Goal: Navigation & Orientation: Find specific page/section

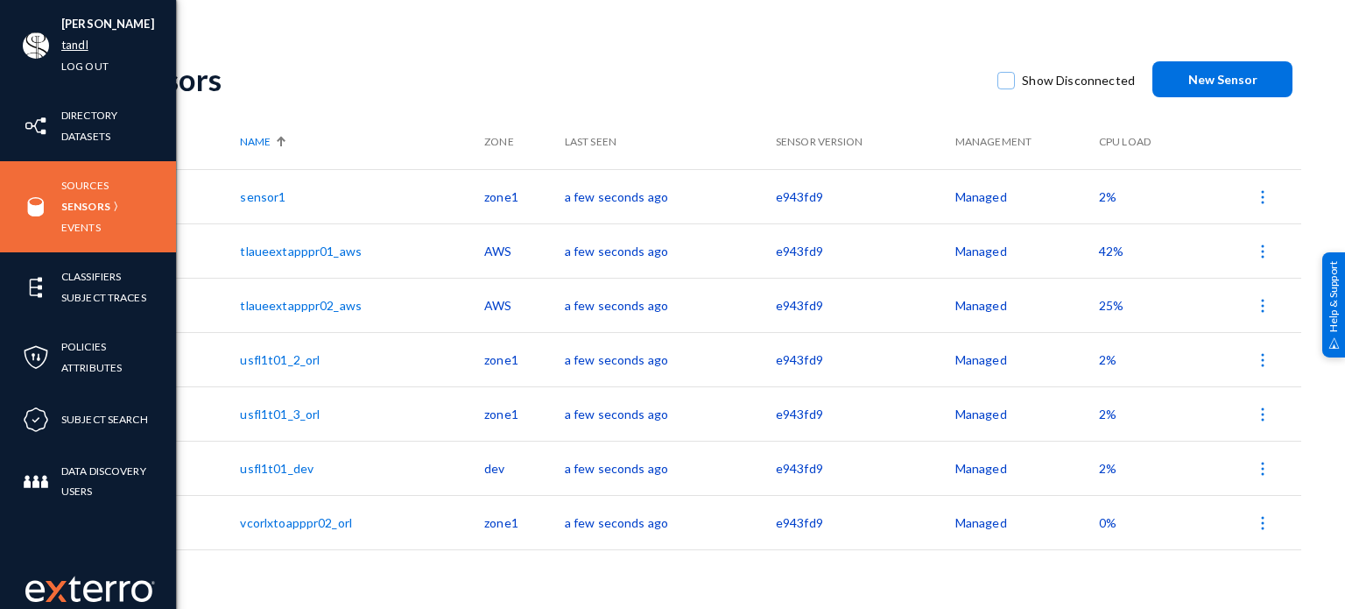
click at [76, 39] on link "tandl" at bounding box center [74, 45] width 27 height 20
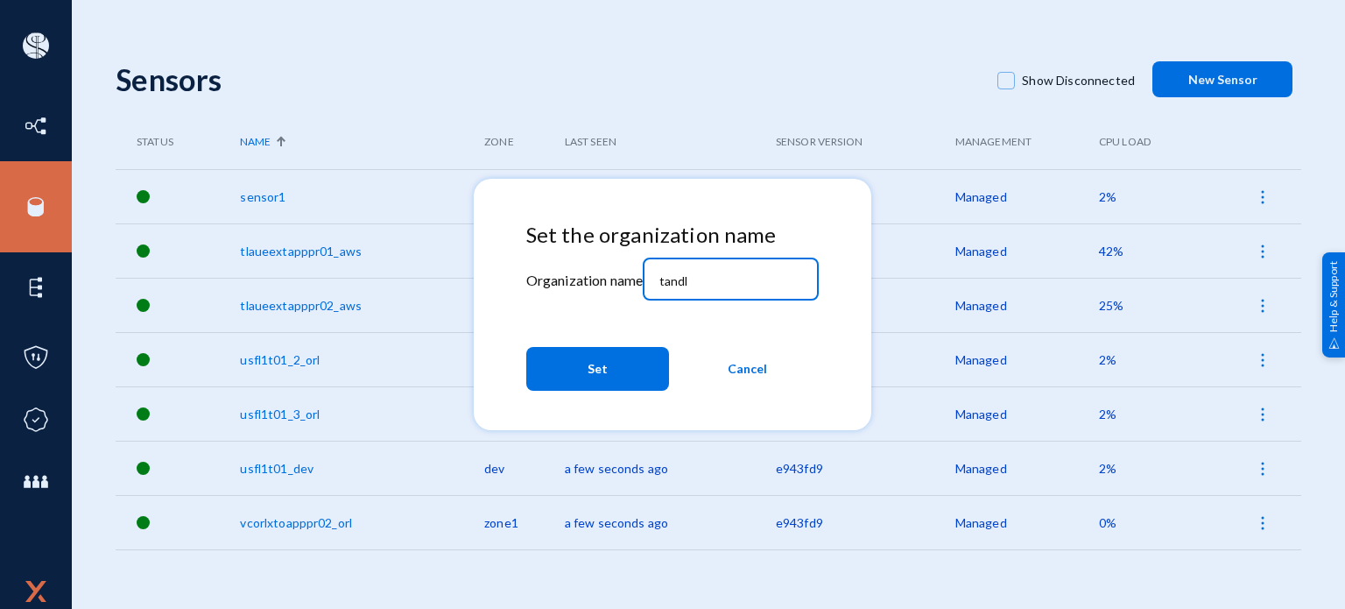
click at [759, 284] on input "tandl" at bounding box center [735, 281] width 151 height 16
type input "bhm"
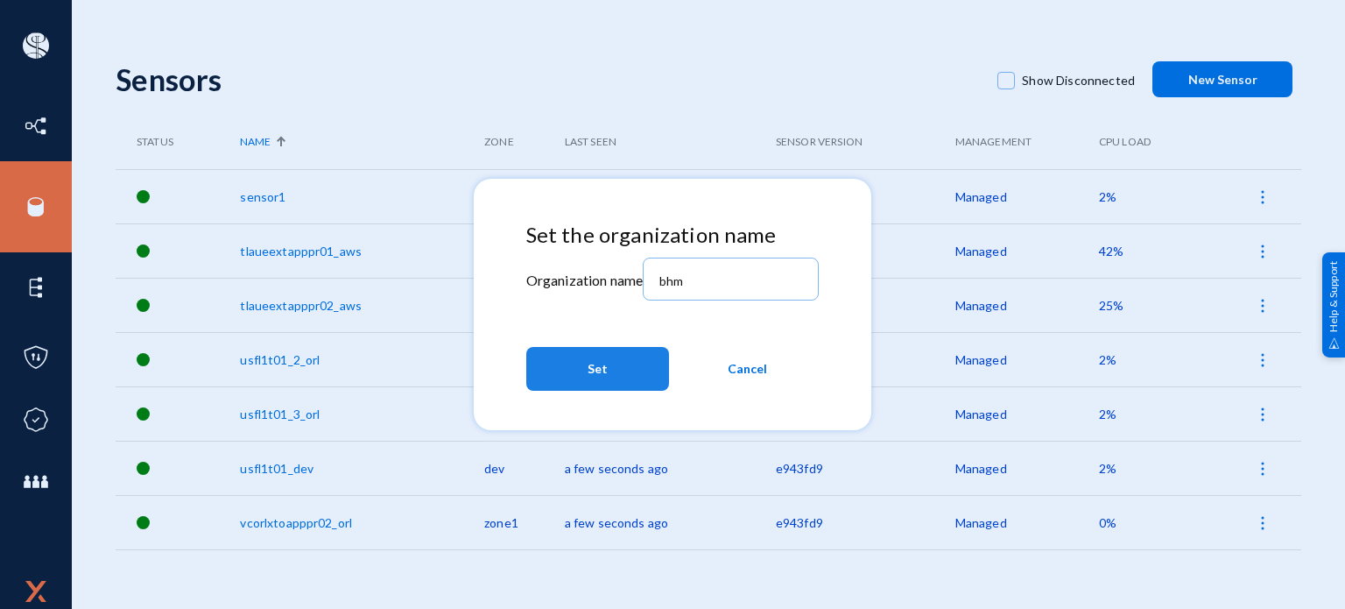
click at [625, 372] on button "Set" at bounding box center [597, 369] width 143 height 44
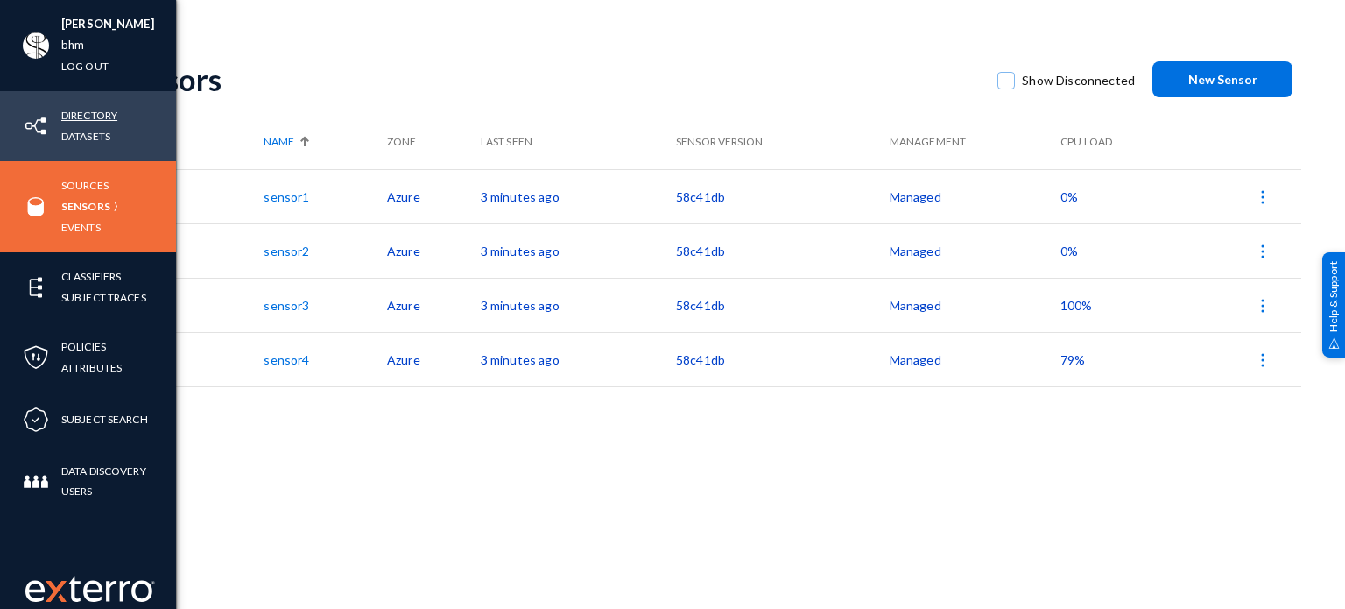
click at [98, 109] on link "Directory" at bounding box center [89, 115] width 56 height 20
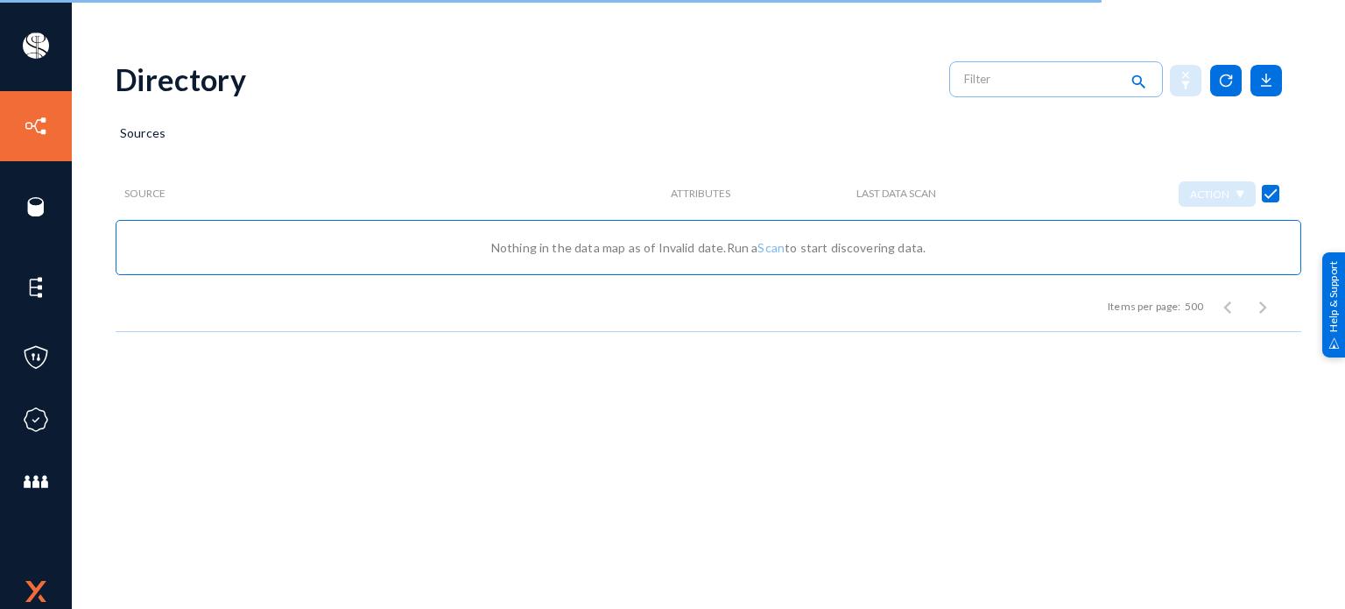
checkbox input "false"
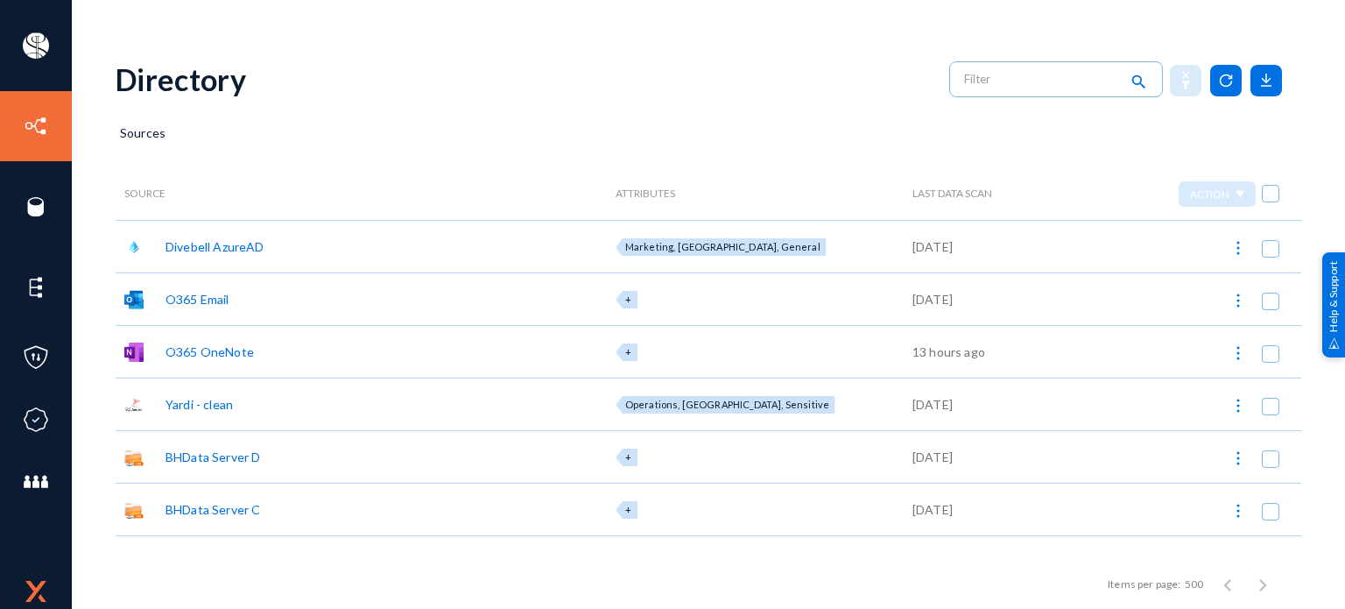
click at [193, 300] on div "O365 Email" at bounding box center [198, 299] width 64 height 18
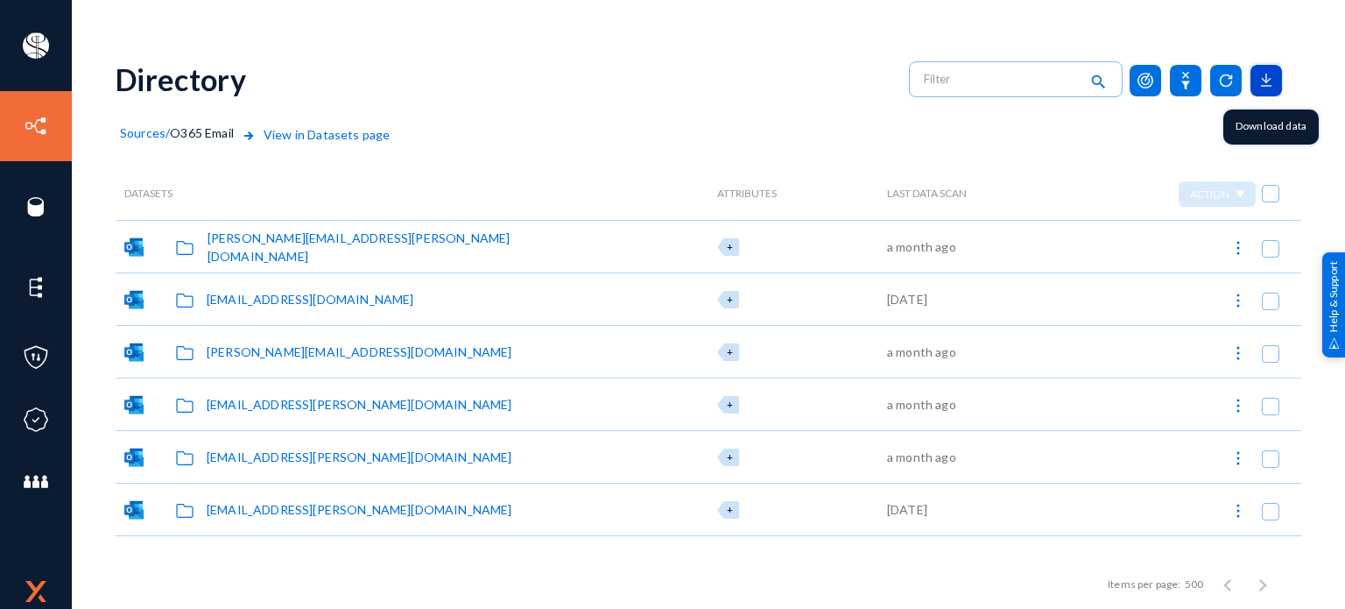
click at [1255, 82] on icon at bounding box center [1267, 81] width 32 height 32
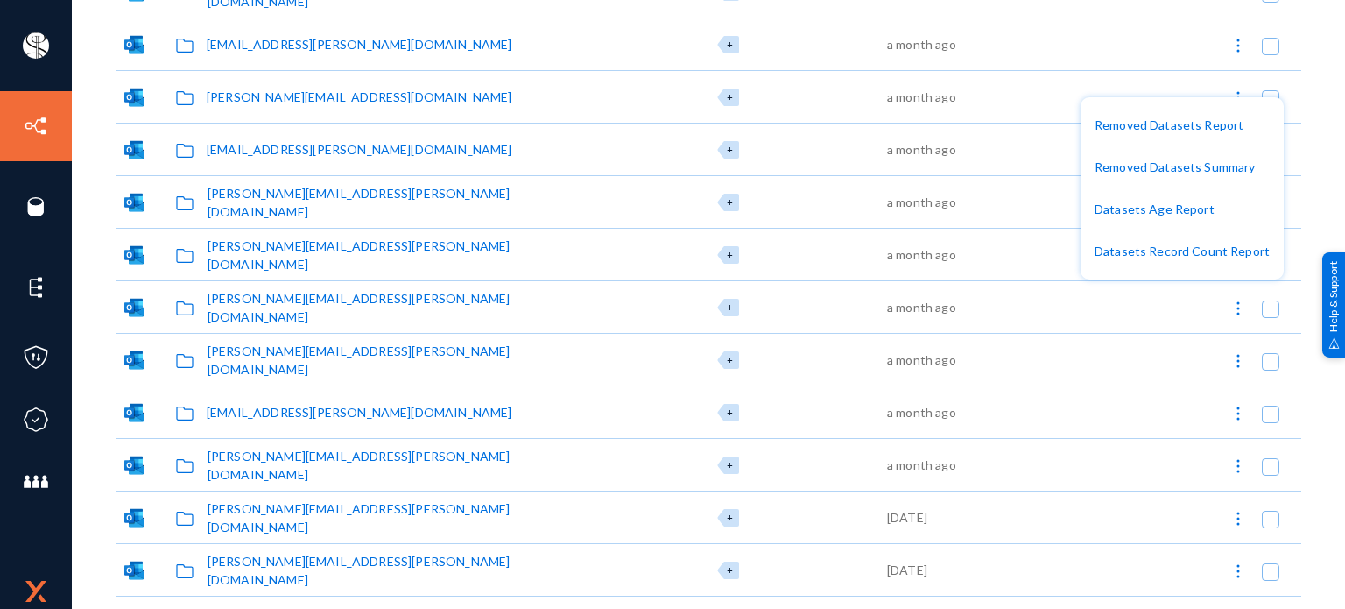
scroll to position [14278, 0]
